Goal: Information Seeking & Learning: Learn about a topic

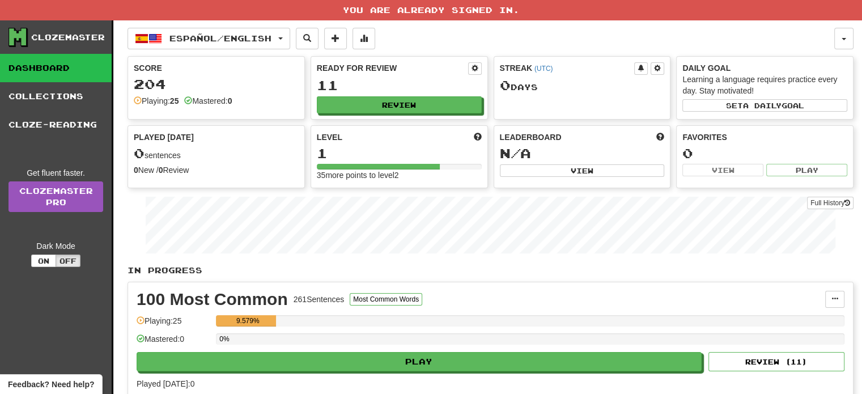
drag, startPoint x: 622, startPoint y: 138, endPoint x: 619, endPoint y: 144, distance: 6.9
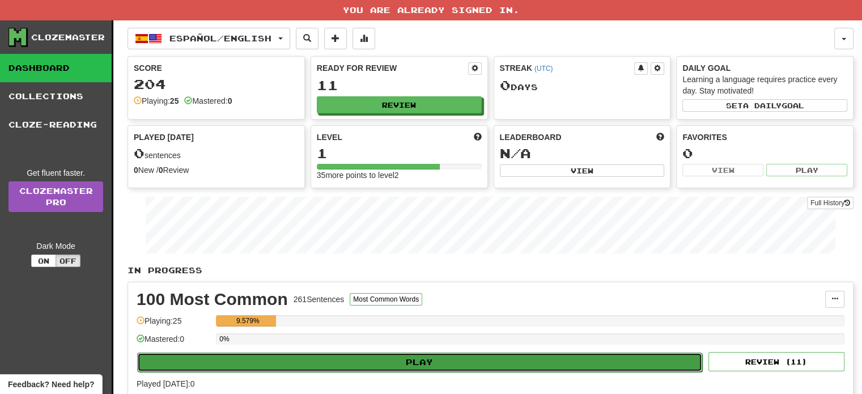
drag, startPoint x: 619, startPoint y: 144, endPoint x: 501, endPoint y: 355, distance: 241.6
click at [501, 355] on button "Play" at bounding box center [419, 362] width 565 height 19
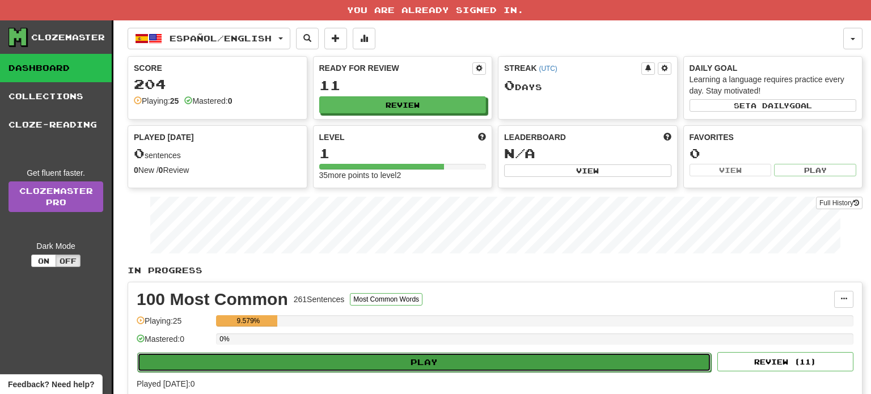
select select "**"
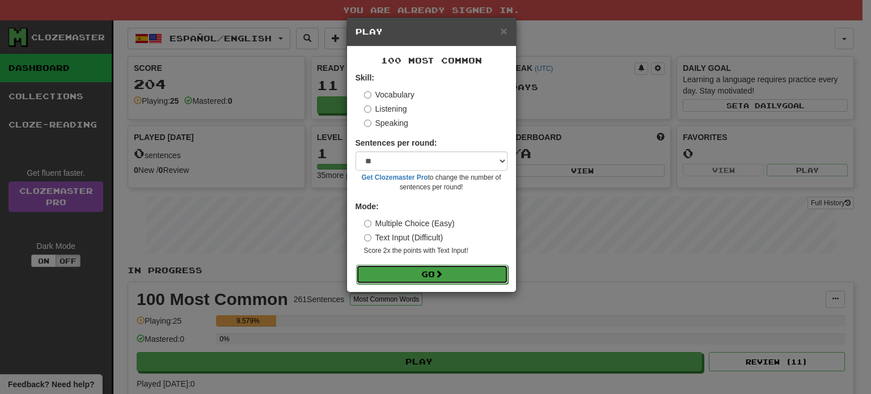
click at [433, 278] on button "Go" at bounding box center [432, 274] width 152 height 19
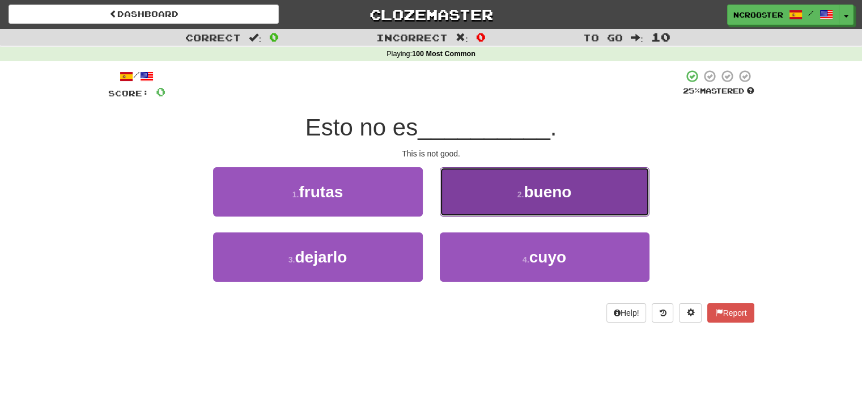
drag, startPoint x: 574, startPoint y: 194, endPoint x: 594, endPoint y: 235, distance: 45.1
click at [574, 196] on button "2 . bueno" at bounding box center [545, 191] width 210 height 49
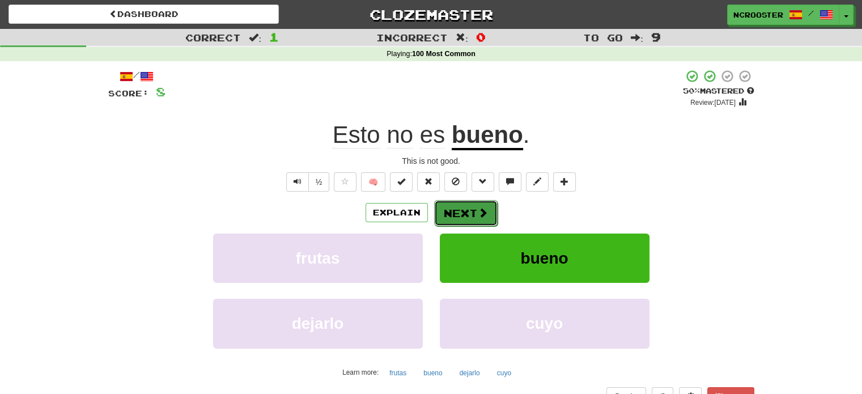
click at [468, 206] on button "Next" at bounding box center [465, 213] width 63 height 26
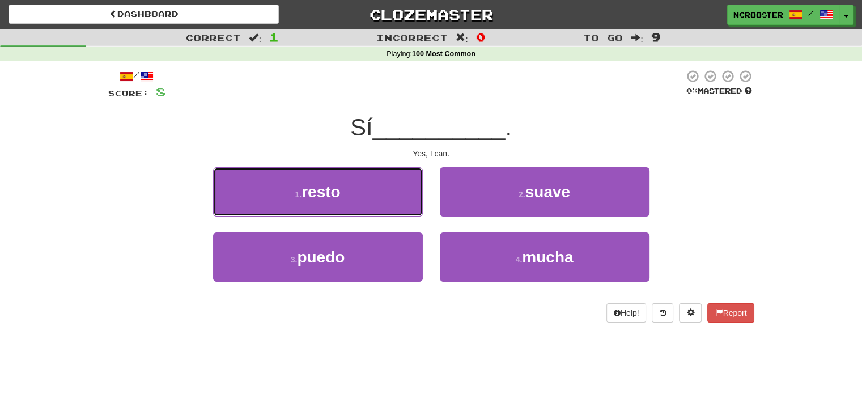
click at [300, 193] on small "1 ." at bounding box center [298, 194] width 7 height 9
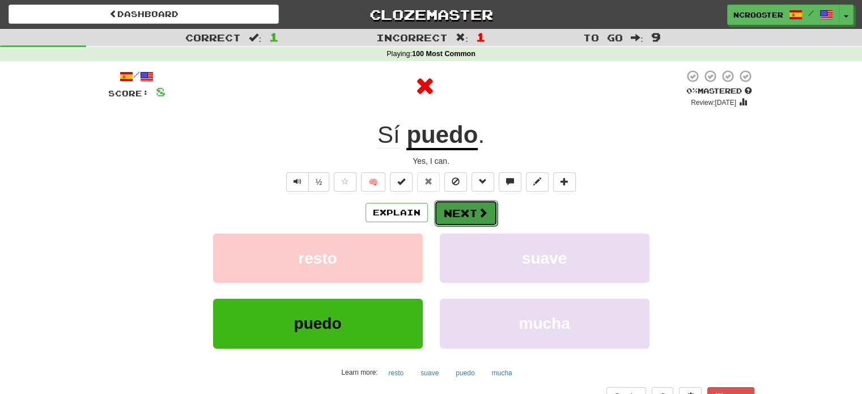
click at [465, 213] on button "Next" at bounding box center [465, 213] width 63 height 26
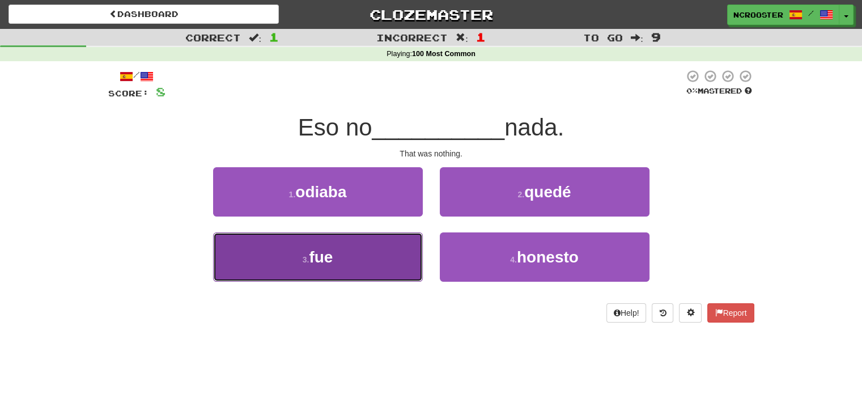
click at [341, 258] on button "3 . fue" at bounding box center [318, 256] width 210 height 49
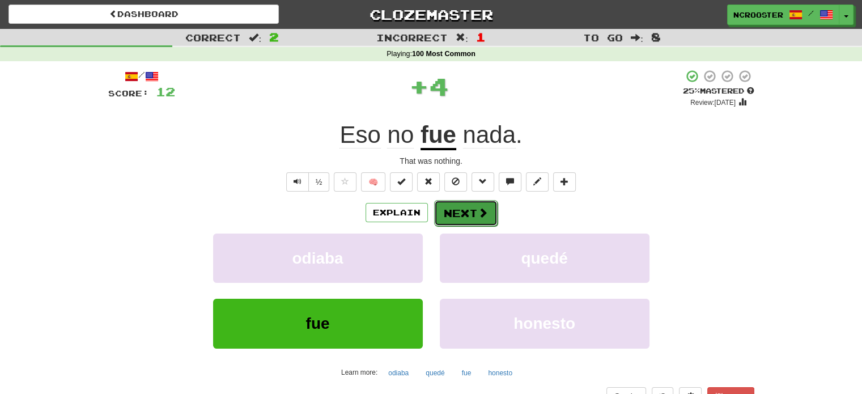
click at [458, 209] on button "Next" at bounding box center [465, 213] width 63 height 26
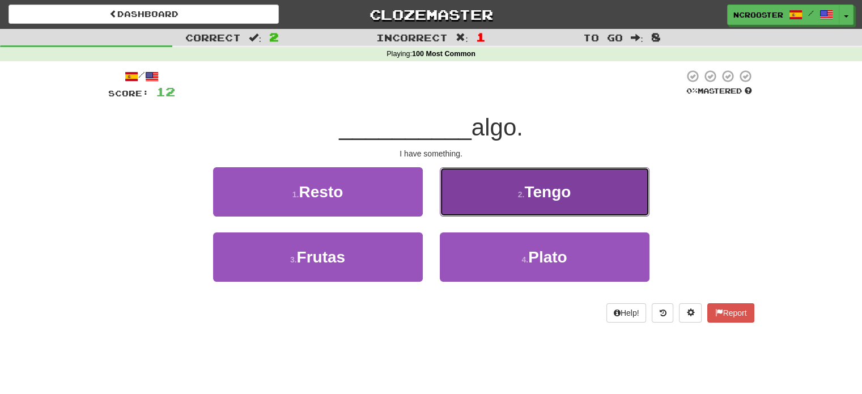
click at [536, 199] on span "Tengo" at bounding box center [547, 192] width 46 height 18
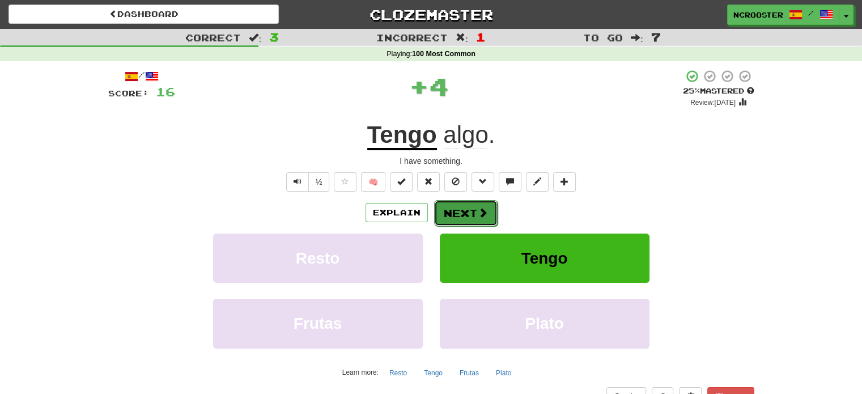
click at [462, 213] on button "Next" at bounding box center [465, 213] width 63 height 26
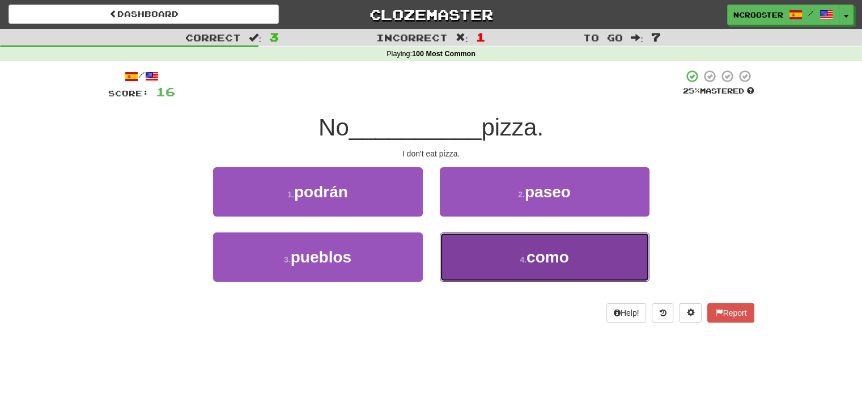
click at [575, 255] on button "4 . como" at bounding box center [545, 256] width 210 height 49
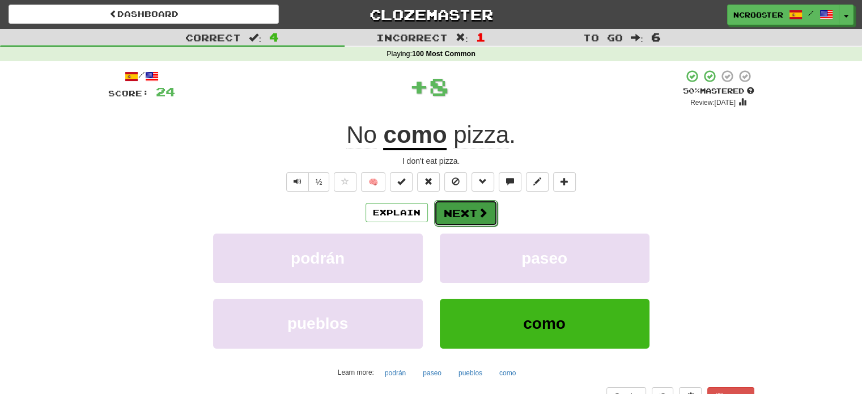
click at [454, 217] on button "Next" at bounding box center [465, 213] width 63 height 26
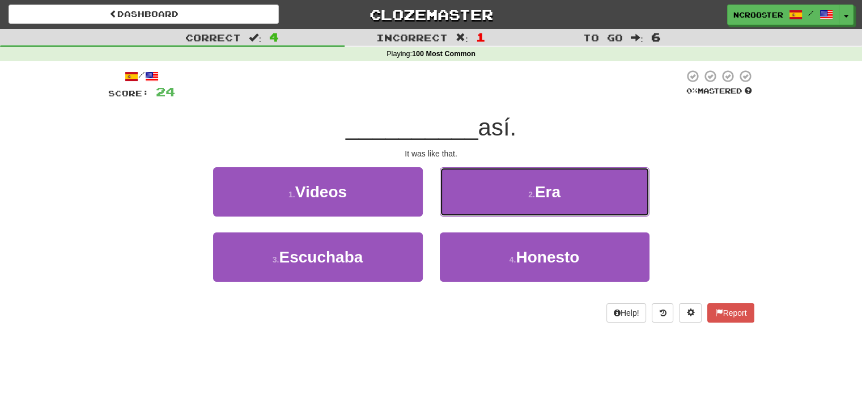
click at [556, 191] on span "Era" at bounding box center [548, 192] width 26 height 18
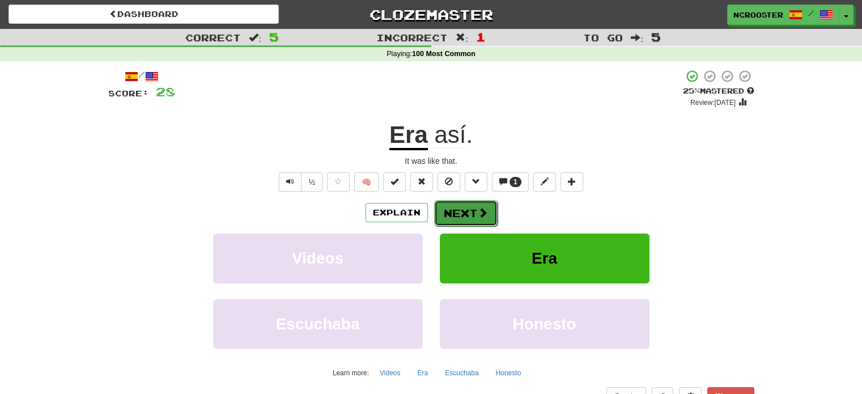
click at [478, 209] on span at bounding box center [483, 212] width 10 height 10
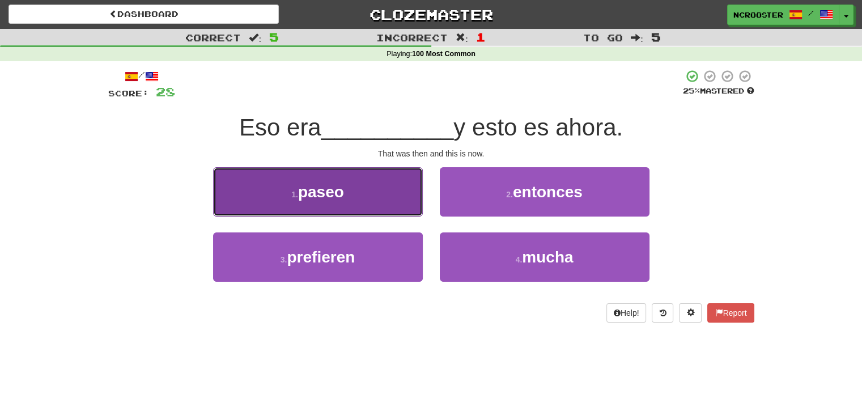
click at [341, 204] on button "1 . paseo" at bounding box center [318, 191] width 210 height 49
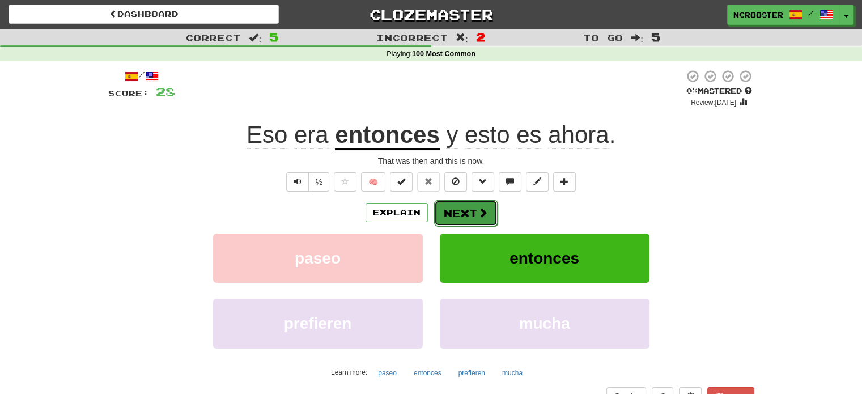
click at [464, 208] on button "Next" at bounding box center [465, 213] width 63 height 26
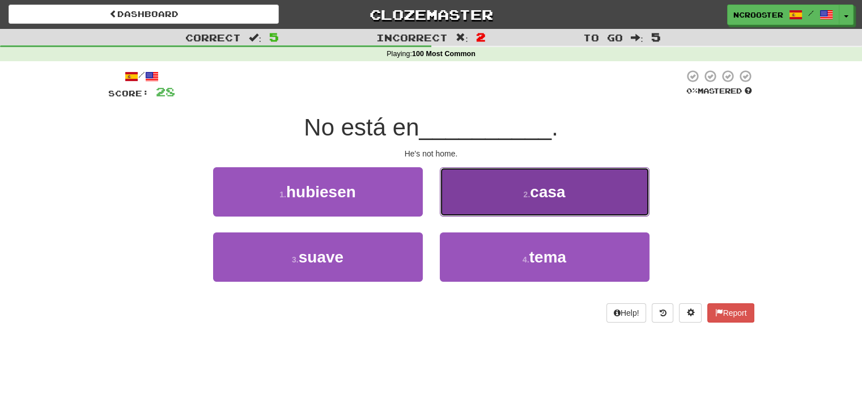
click at [553, 191] on span "casa" at bounding box center [547, 192] width 35 height 18
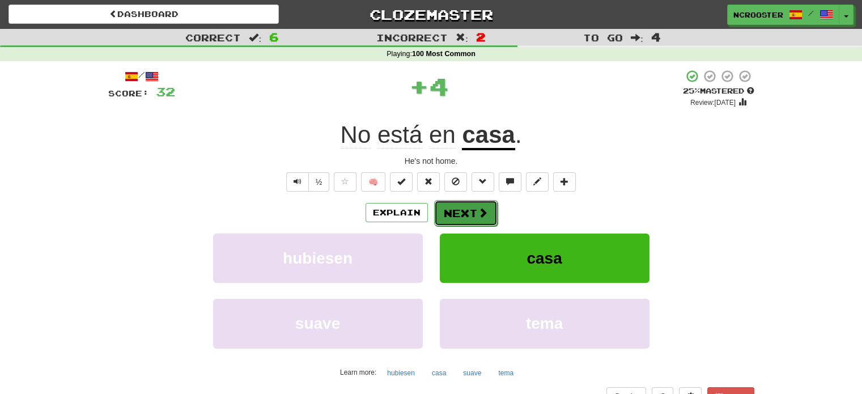
click at [464, 212] on button "Next" at bounding box center [465, 213] width 63 height 26
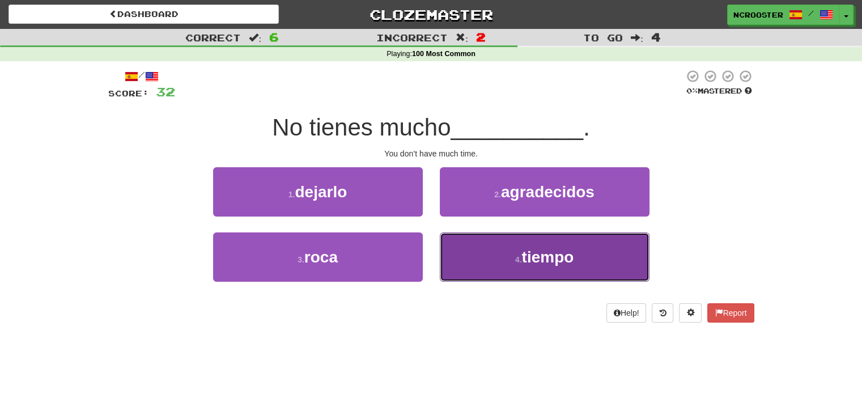
click at [597, 255] on button "4 . tiempo" at bounding box center [545, 256] width 210 height 49
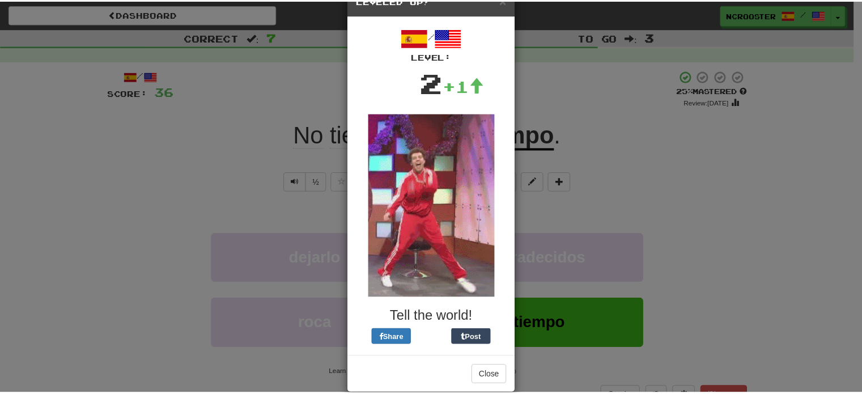
scroll to position [48, 0]
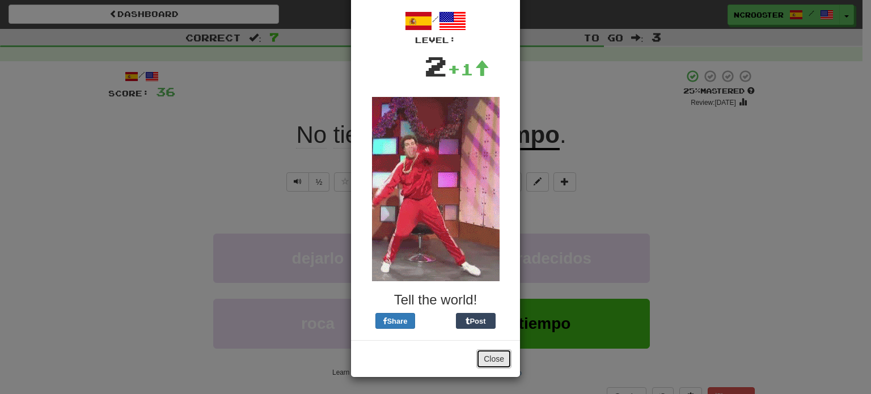
click at [492, 358] on button "Close" at bounding box center [493, 358] width 35 height 19
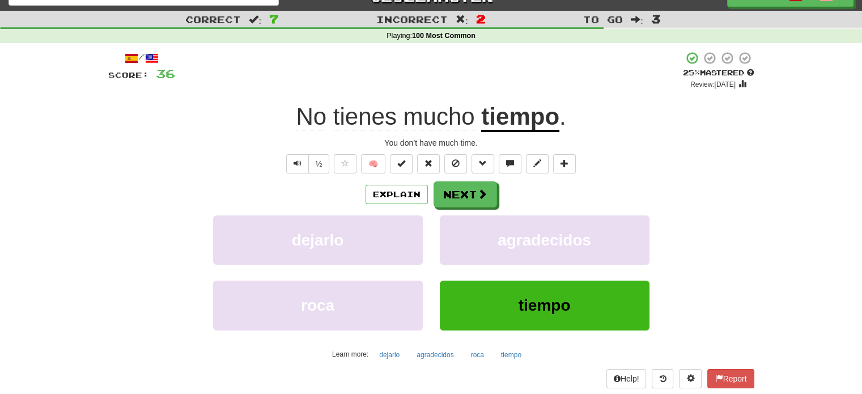
scroll to position [0, 0]
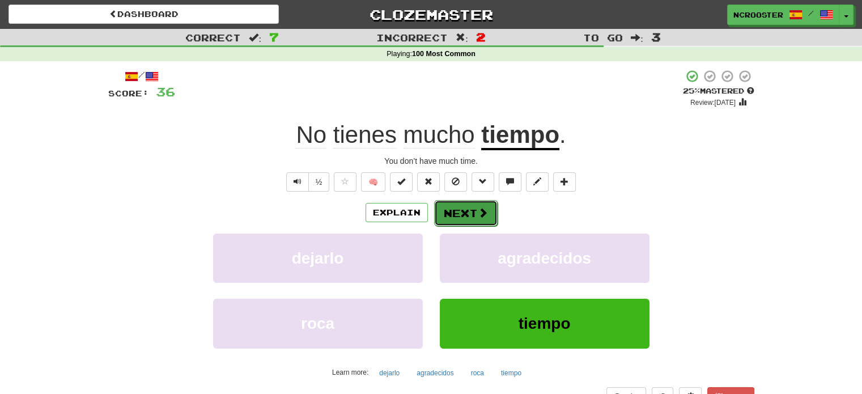
click at [475, 210] on button "Next" at bounding box center [465, 213] width 63 height 26
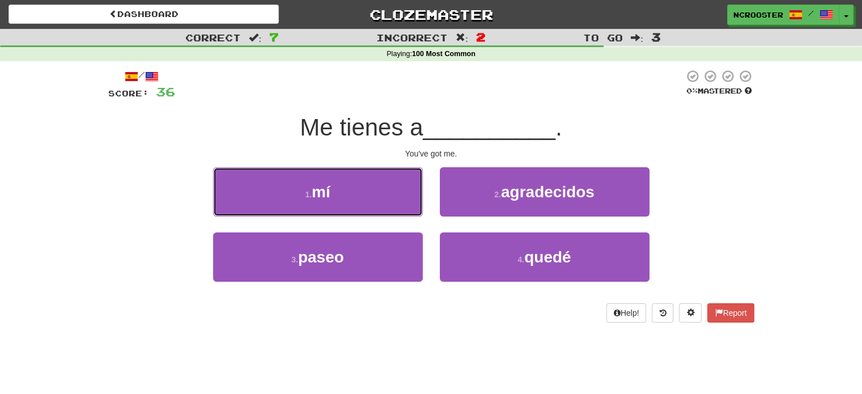
drag, startPoint x: 351, startPoint y: 187, endPoint x: 359, endPoint y: 197, distance: 13.1
click at [351, 187] on button "1 . mí" at bounding box center [318, 191] width 210 height 49
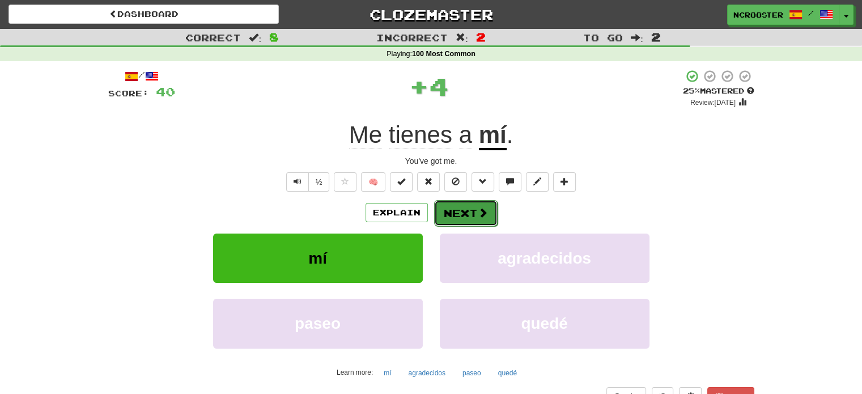
click at [461, 210] on button "Next" at bounding box center [465, 213] width 63 height 26
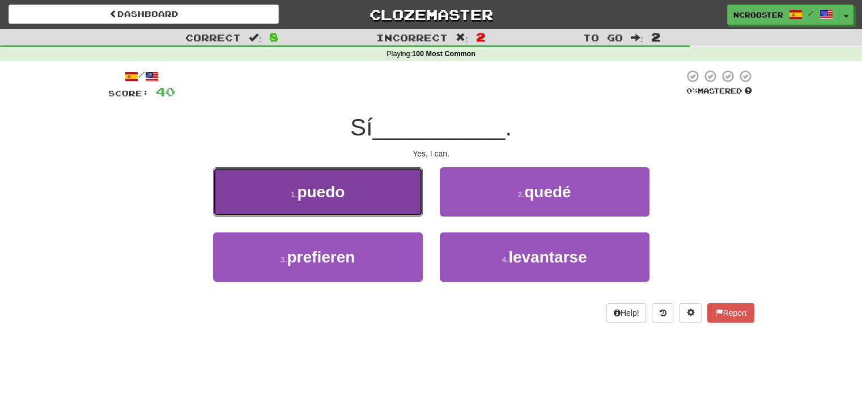
click at [376, 206] on button "1 . [GEOGRAPHIC_DATA]" at bounding box center [318, 191] width 210 height 49
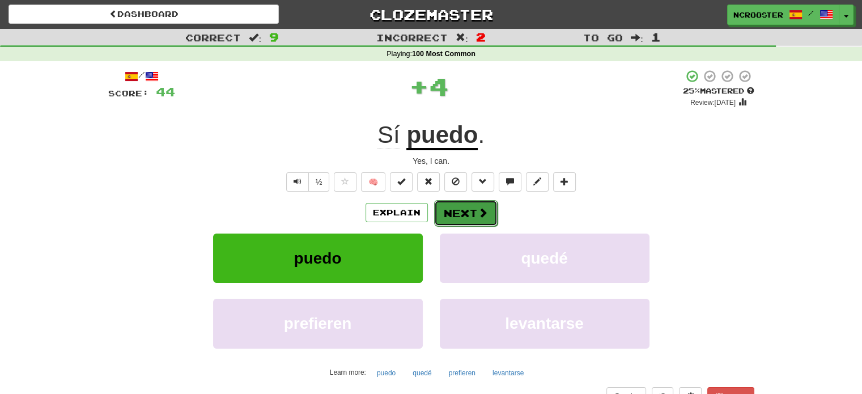
click at [464, 211] on button "Next" at bounding box center [465, 213] width 63 height 26
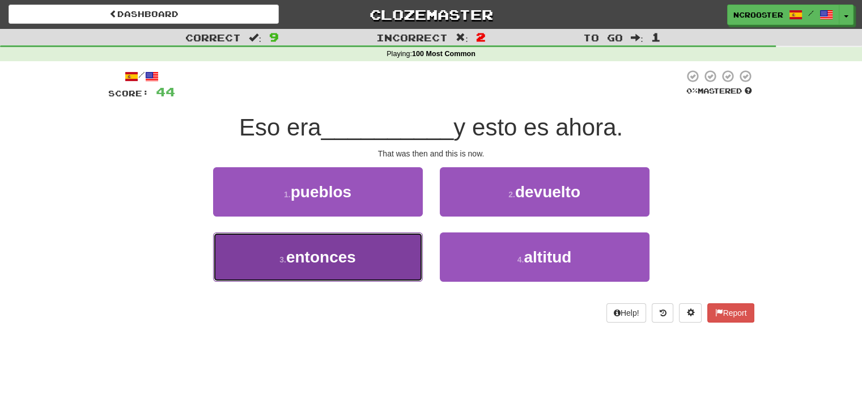
click at [370, 258] on button "3 . entonces" at bounding box center [318, 256] width 210 height 49
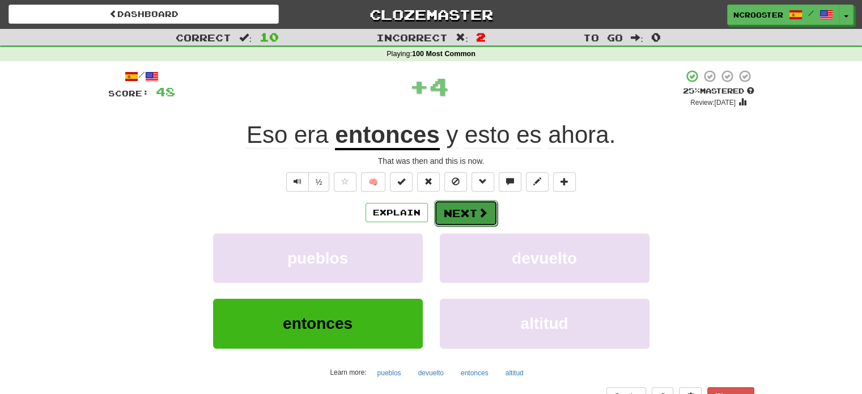
click at [483, 214] on span at bounding box center [483, 212] width 10 height 10
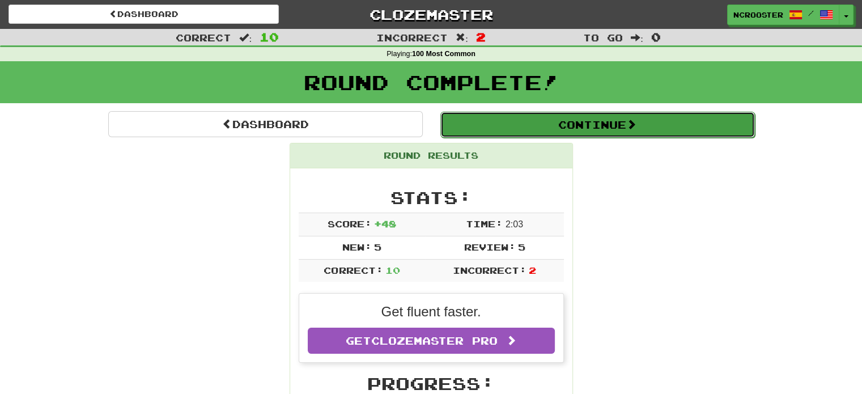
click at [595, 127] on button "Continue" at bounding box center [598, 125] width 315 height 26
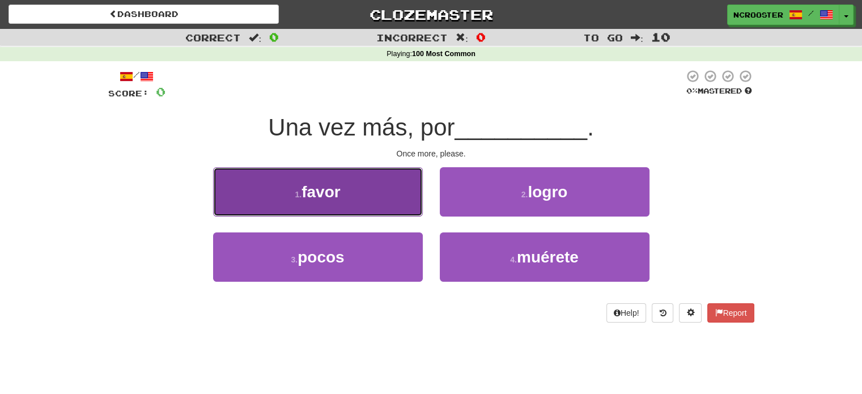
click at [375, 190] on button "1 . favor" at bounding box center [318, 191] width 210 height 49
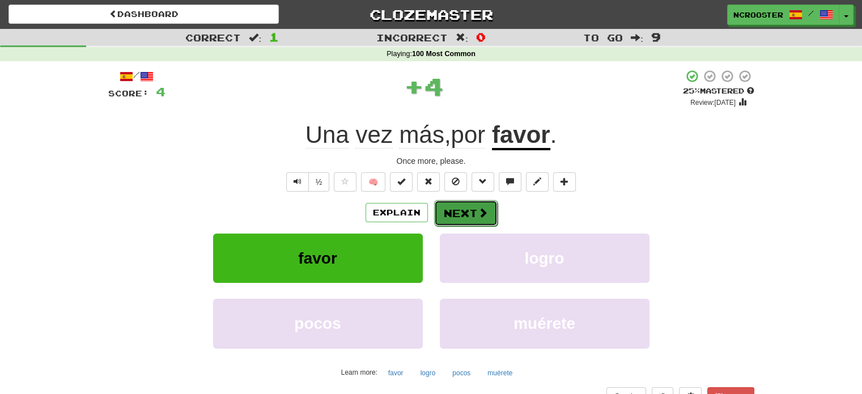
click at [474, 215] on button "Next" at bounding box center [465, 213] width 63 height 26
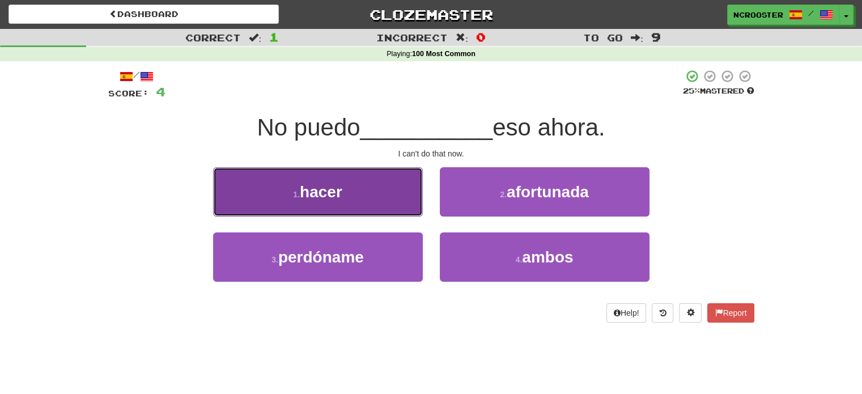
click at [320, 199] on span "hacer" at bounding box center [321, 192] width 43 height 18
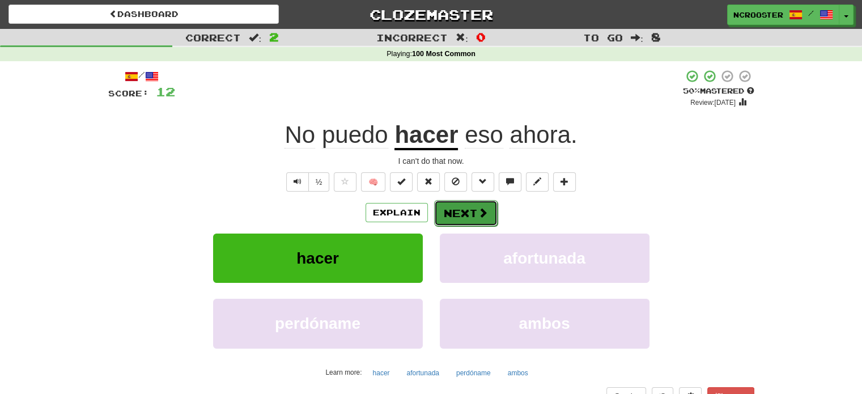
click at [457, 211] on button "Next" at bounding box center [465, 213] width 63 height 26
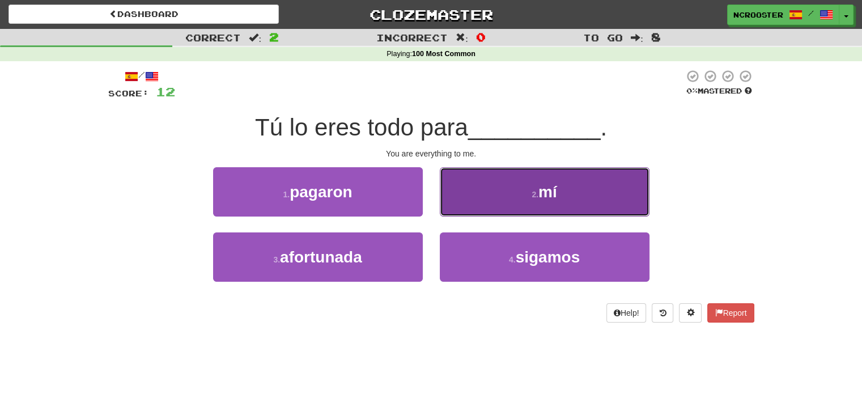
click at [594, 208] on button "2 . mí" at bounding box center [545, 191] width 210 height 49
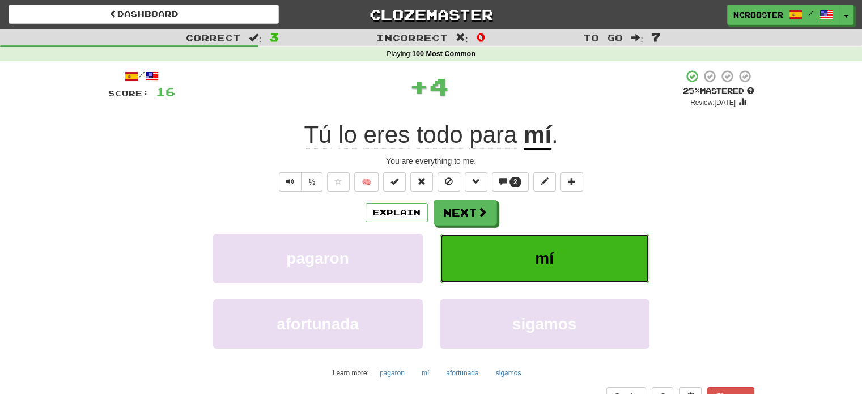
click at [576, 244] on button "mí" at bounding box center [545, 258] width 210 height 49
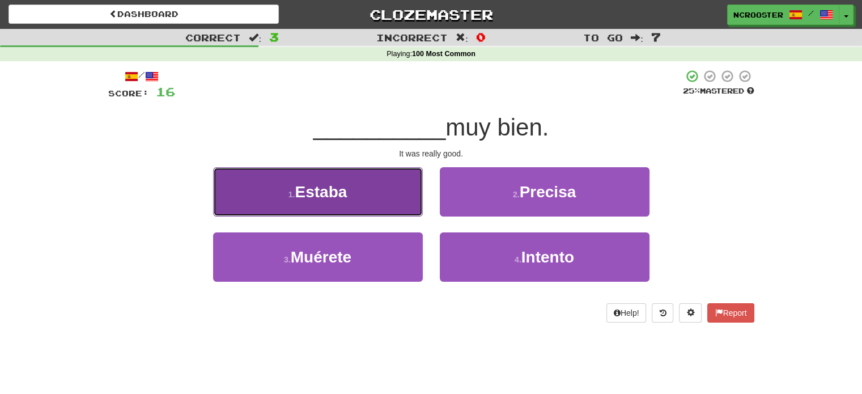
click at [292, 188] on button "1 . Estaba" at bounding box center [318, 191] width 210 height 49
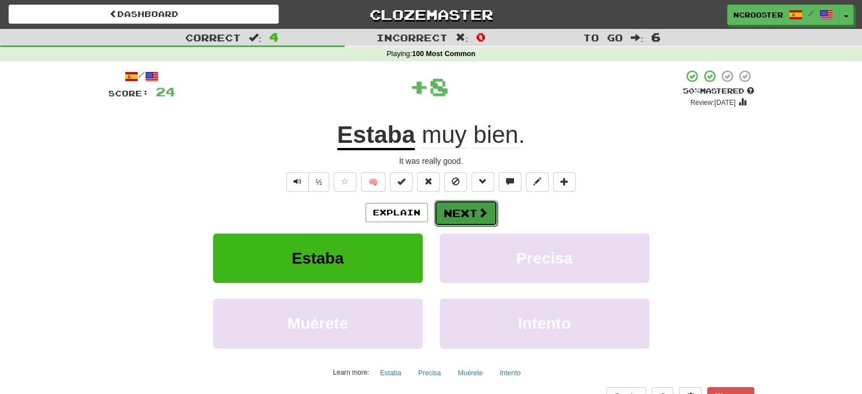
click at [484, 211] on span at bounding box center [483, 212] width 10 height 10
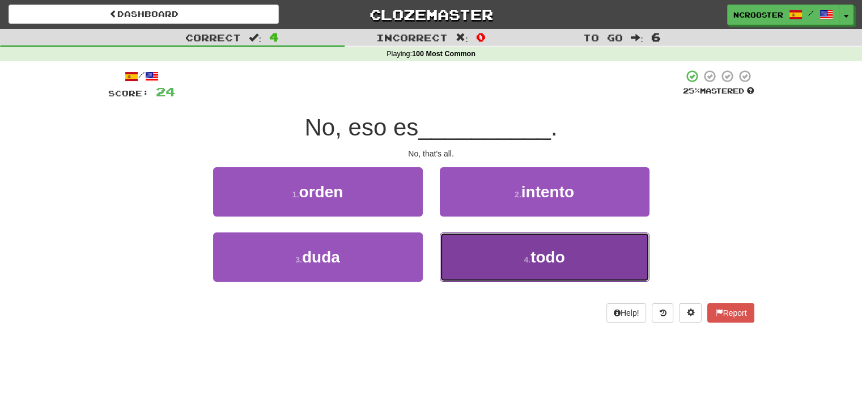
click at [561, 262] on span "todo" at bounding box center [548, 257] width 35 height 18
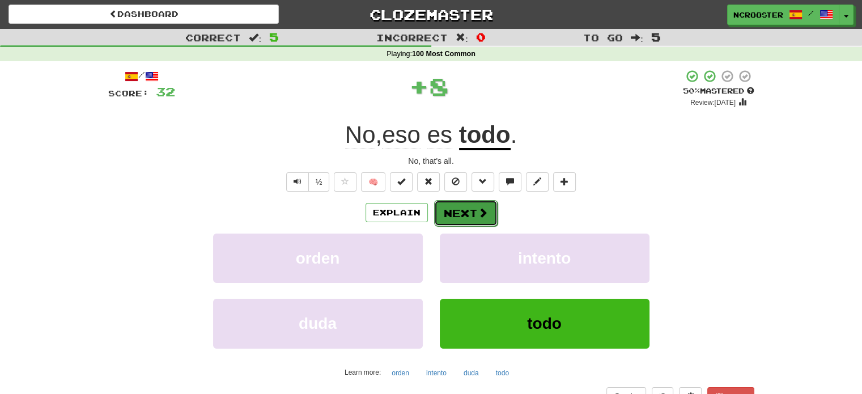
click at [459, 212] on button "Next" at bounding box center [465, 213] width 63 height 26
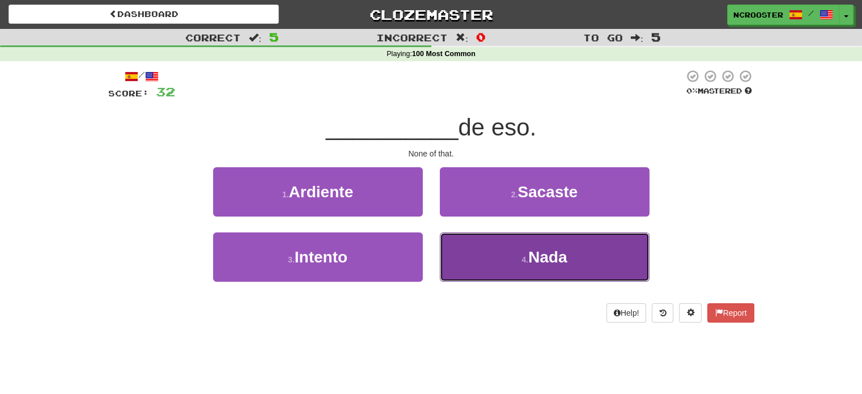
click at [552, 249] on span "Nada" at bounding box center [547, 257] width 39 height 18
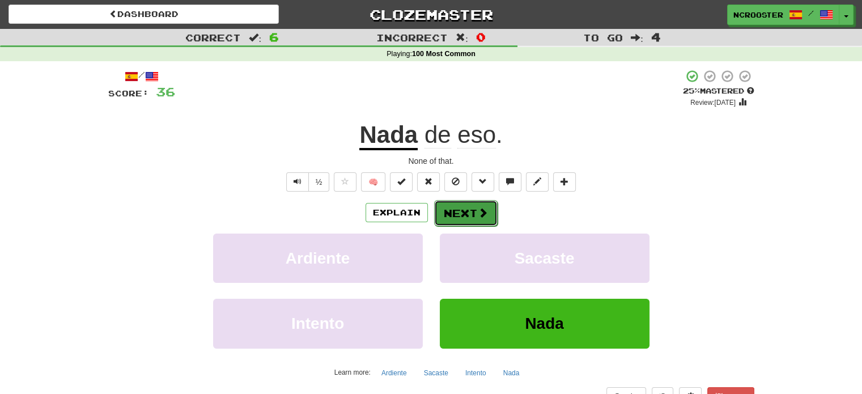
click at [456, 216] on button "Next" at bounding box center [465, 213] width 63 height 26
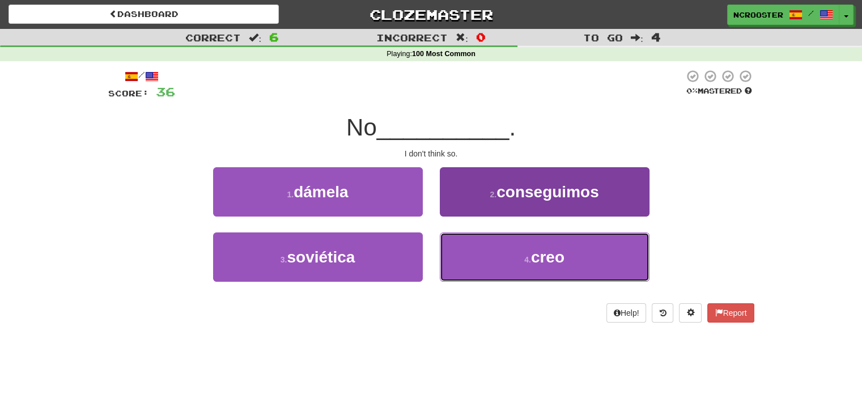
drag, startPoint x: 497, startPoint y: 262, endPoint x: 501, endPoint y: 270, distance: 9.1
click at [497, 265] on button "4 . creo" at bounding box center [545, 256] width 210 height 49
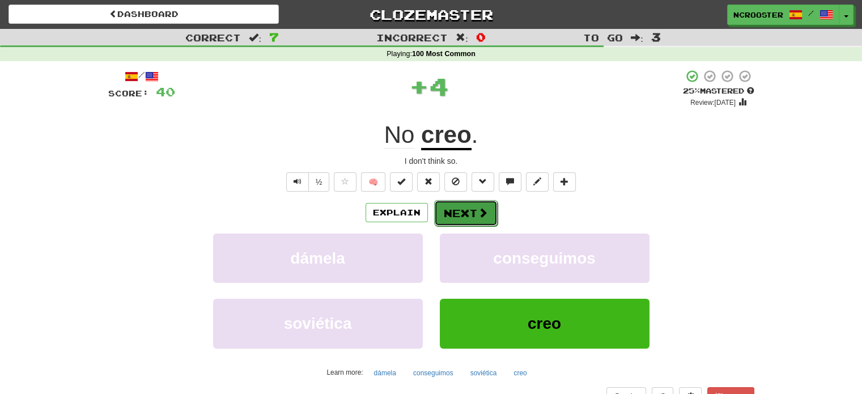
click at [472, 212] on button "Next" at bounding box center [465, 213] width 63 height 26
